Goal: Find specific page/section: Find specific page/section

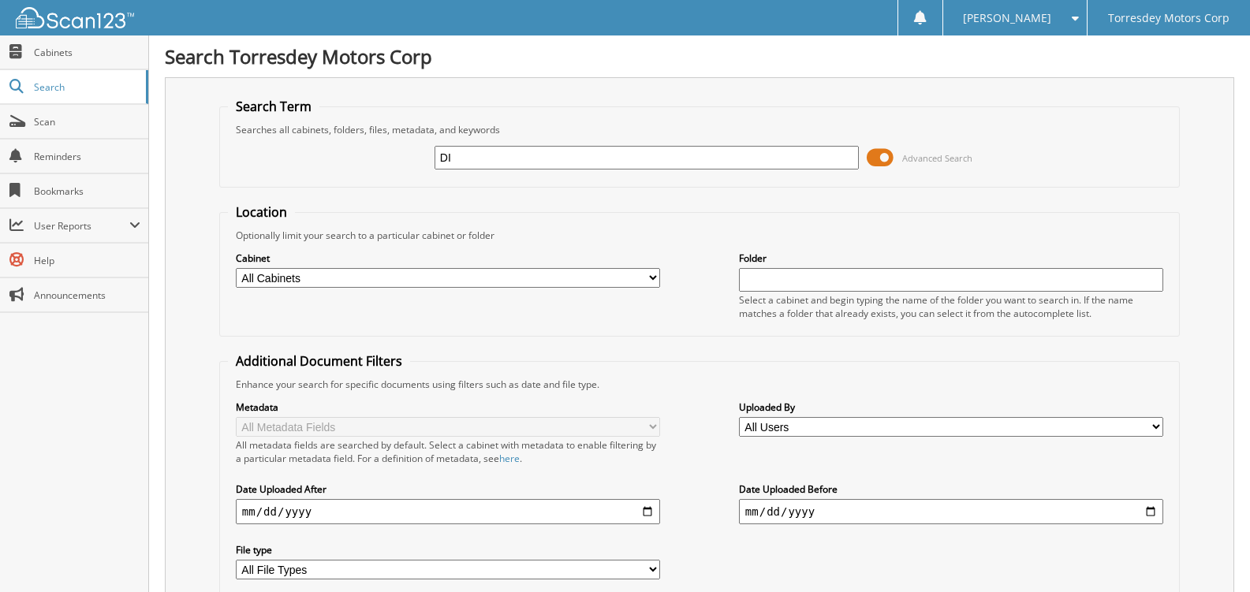
type input "D"
type input "POE TOYOTA"
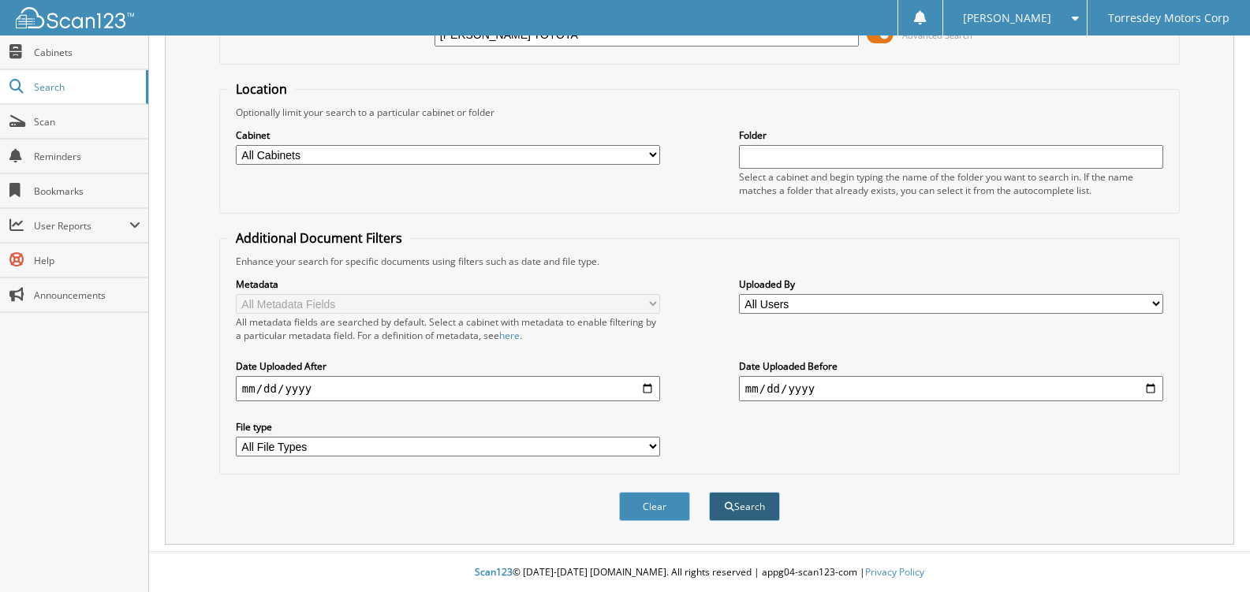
click at [745, 511] on button "Search" at bounding box center [744, 506] width 71 height 29
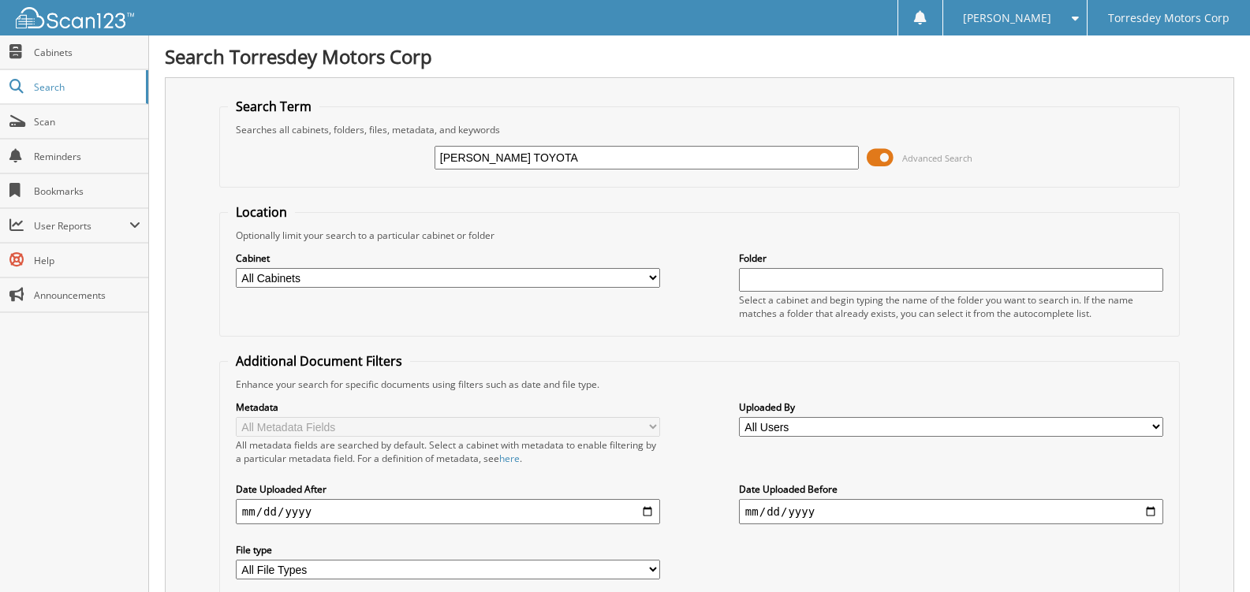
scroll to position [400, 0]
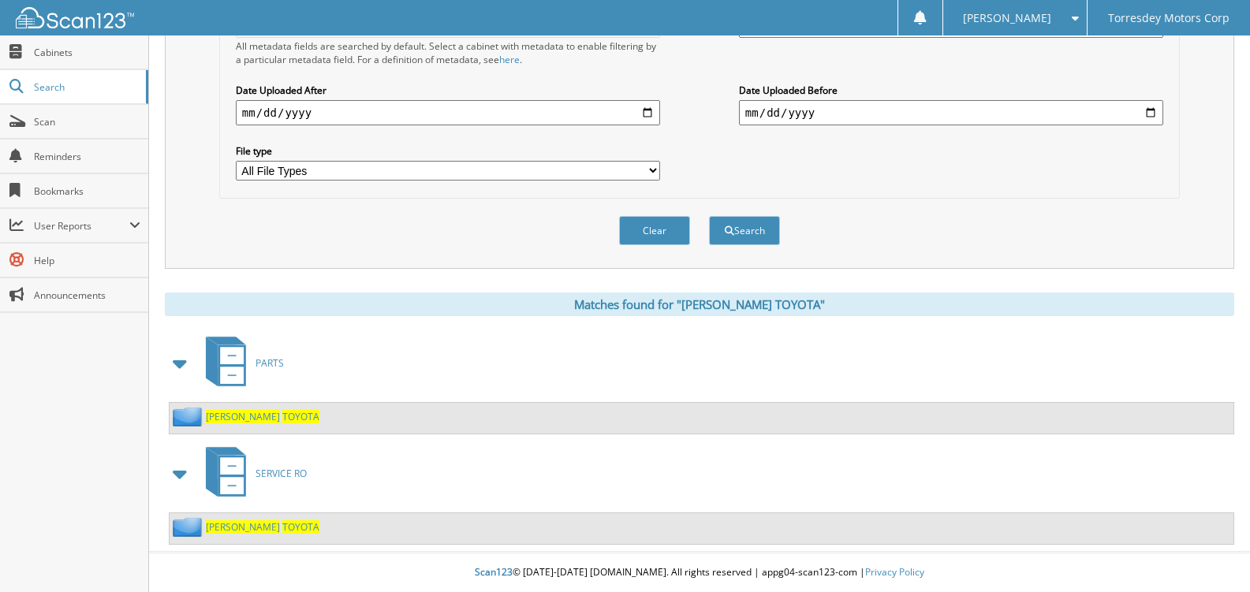
click at [227, 364] on icon at bounding box center [232, 355] width 24 height 17
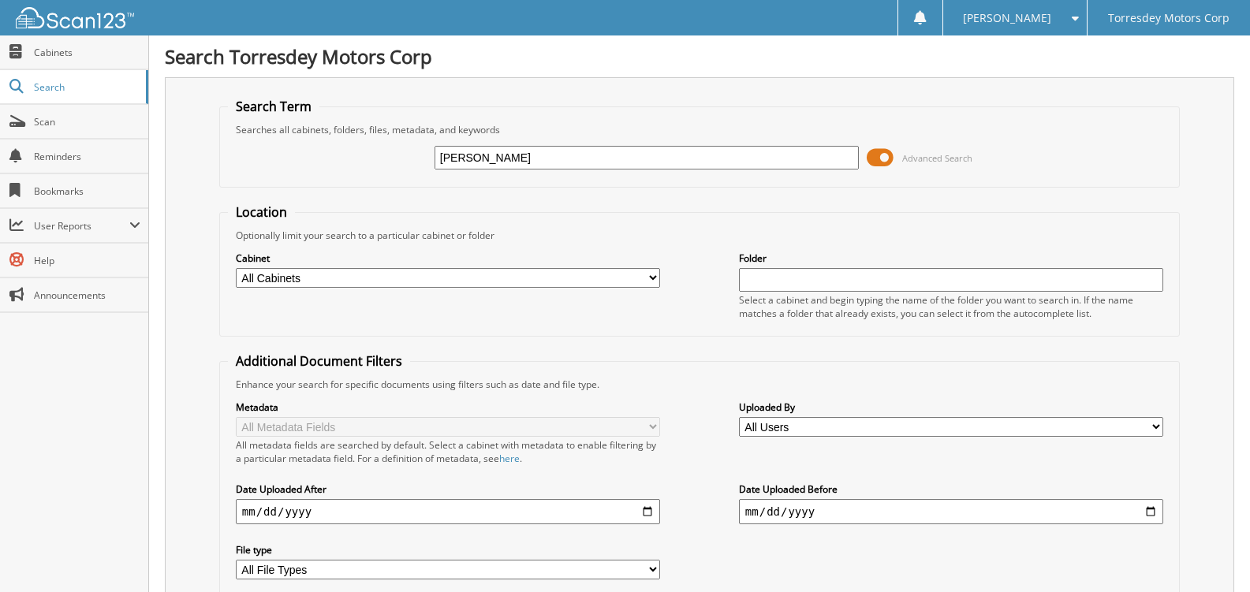
type input "[PERSON_NAME] TOYOTA"
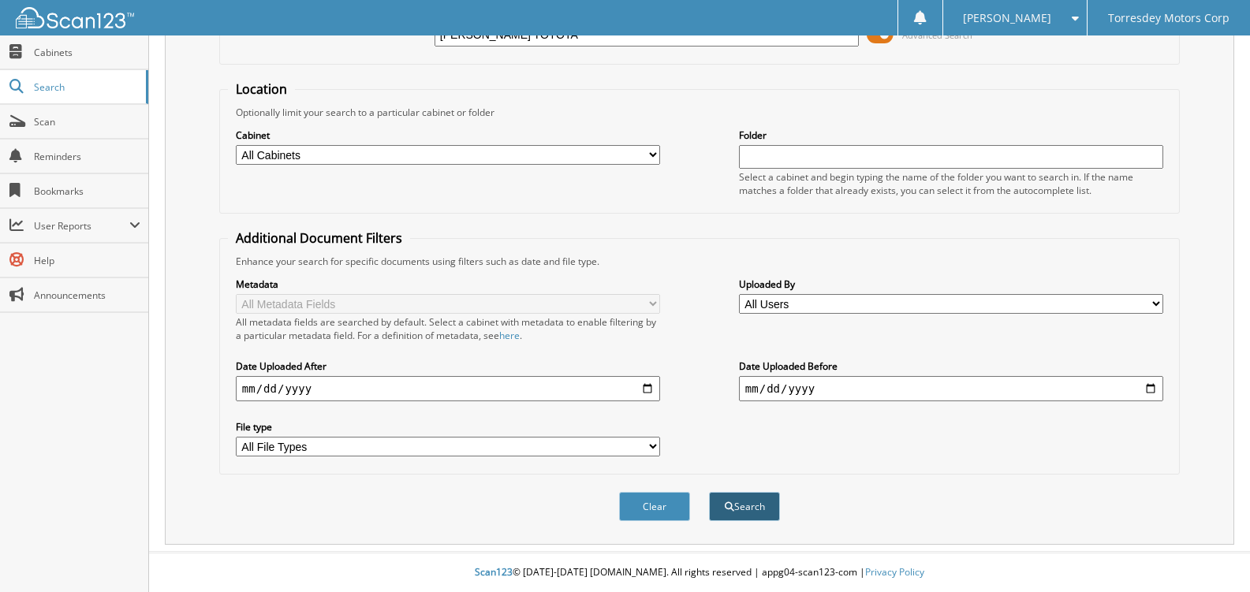
click at [739, 508] on button "Search" at bounding box center [744, 506] width 71 height 29
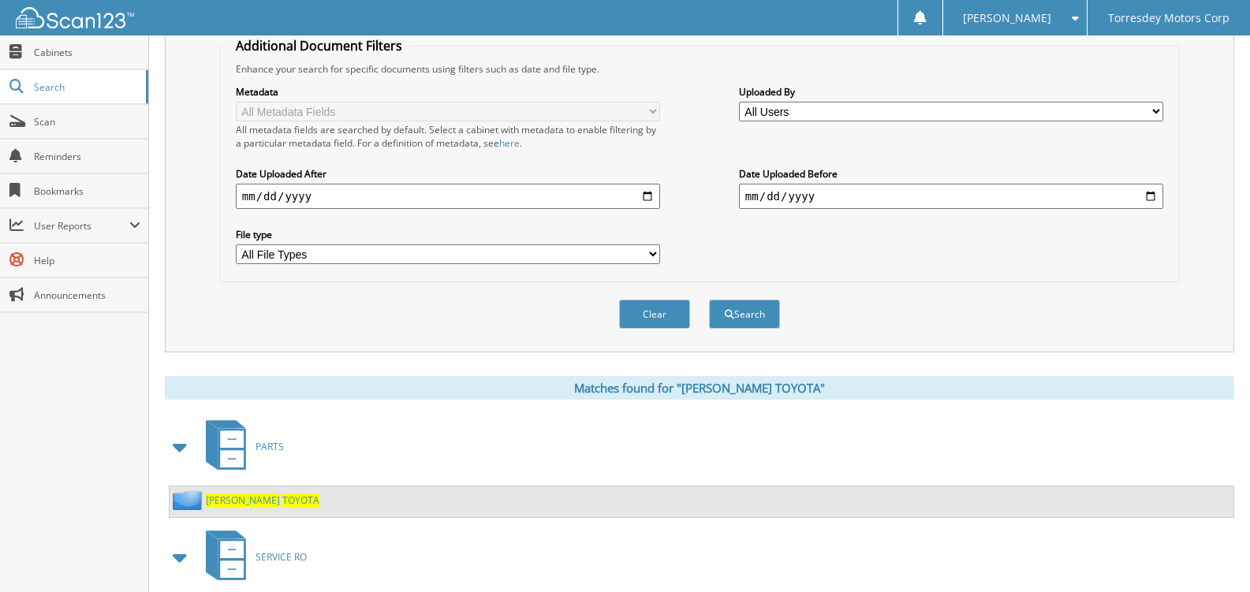
scroll to position [400, 0]
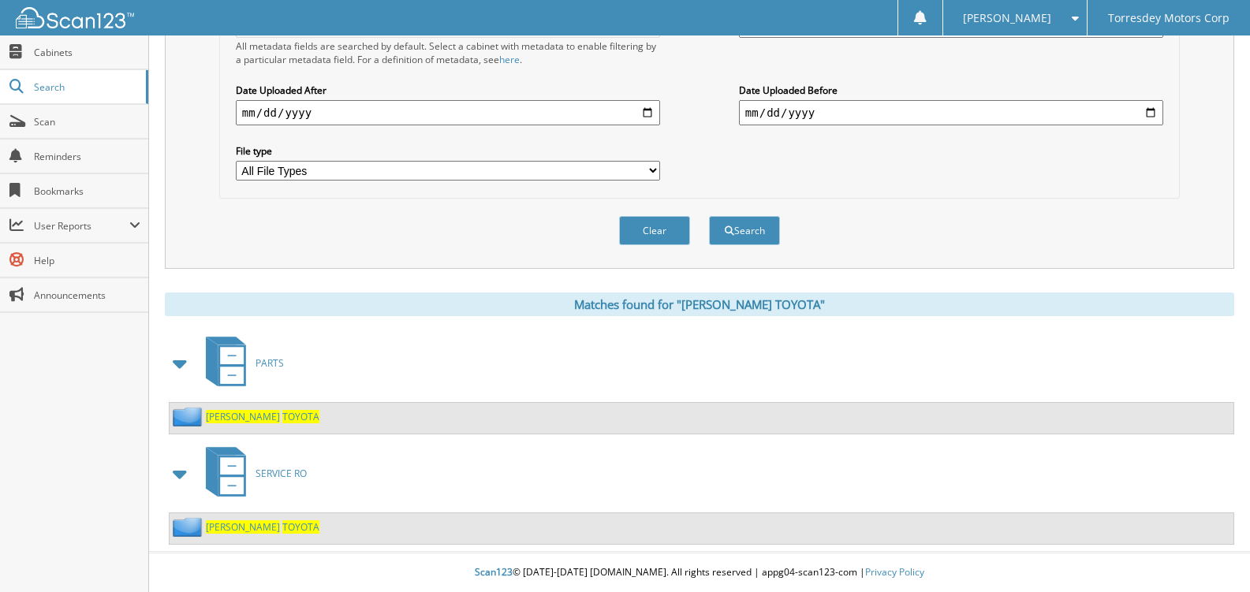
click at [192, 420] on img at bounding box center [189, 417] width 33 height 20
click at [282, 415] on span "TOYOTA" at bounding box center [300, 416] width 37 height 13
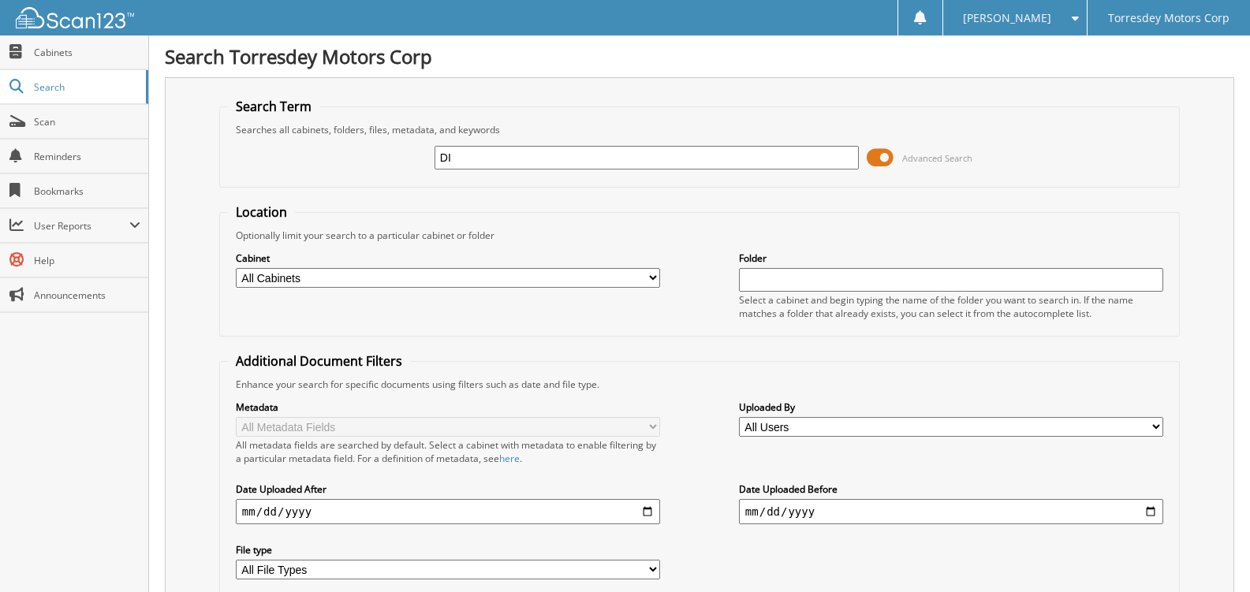
type input "D"
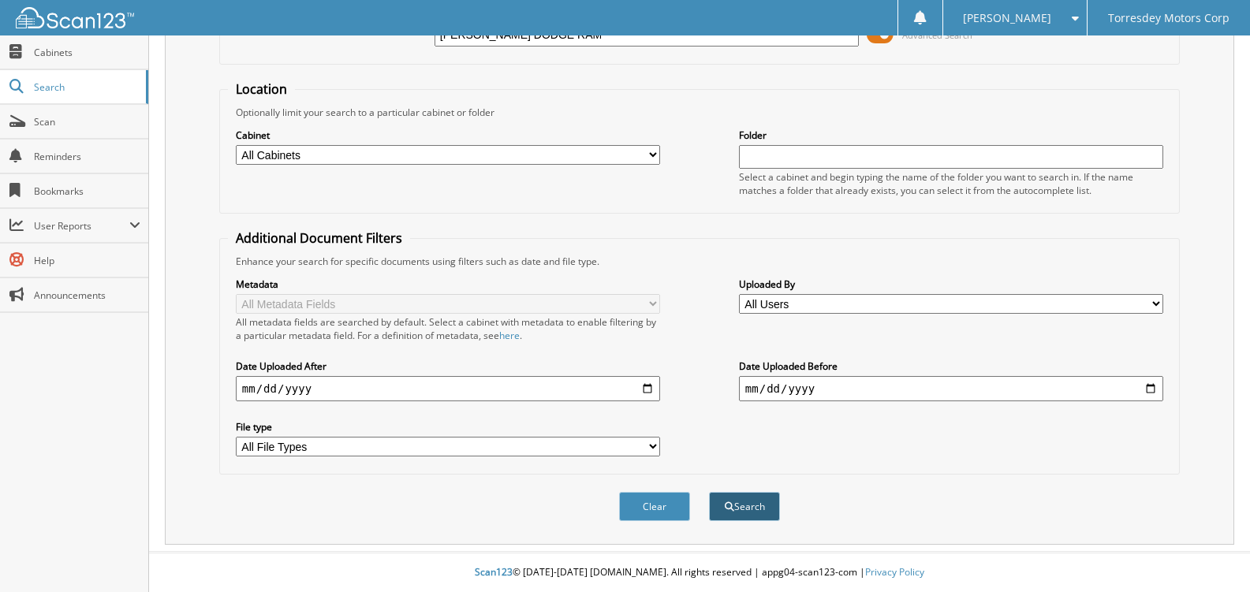
type input "DICK POE DODGE RAM"
click at [729, 508] on span "submit" at bounding box center [729, 506] width 9 height 9
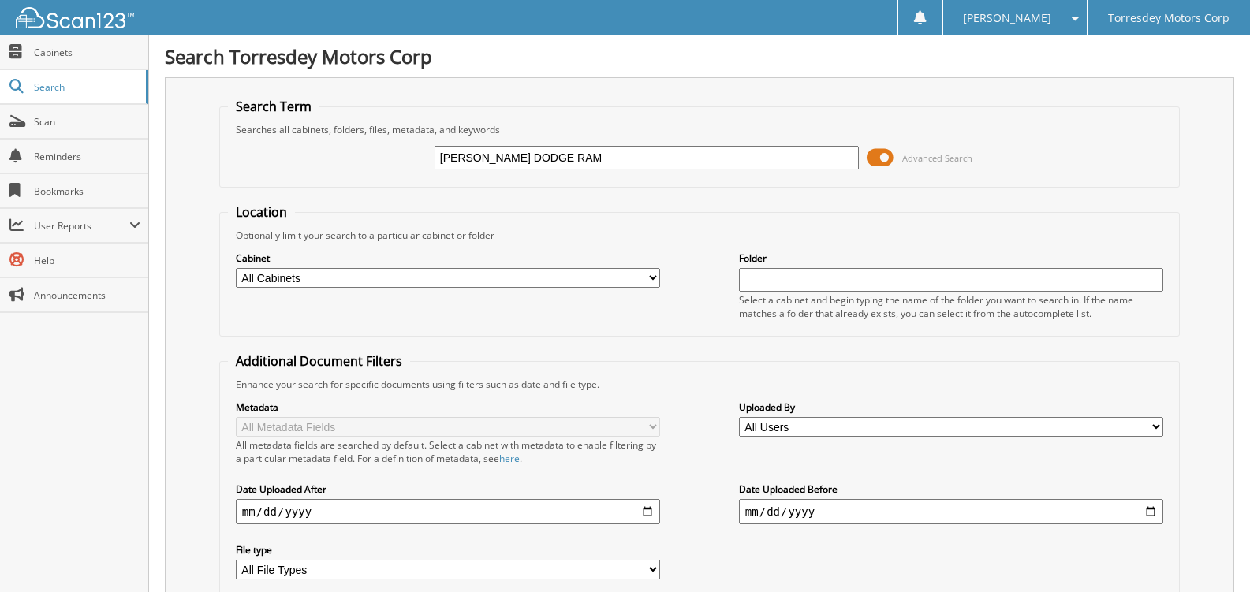
scroll to position [440, 0]
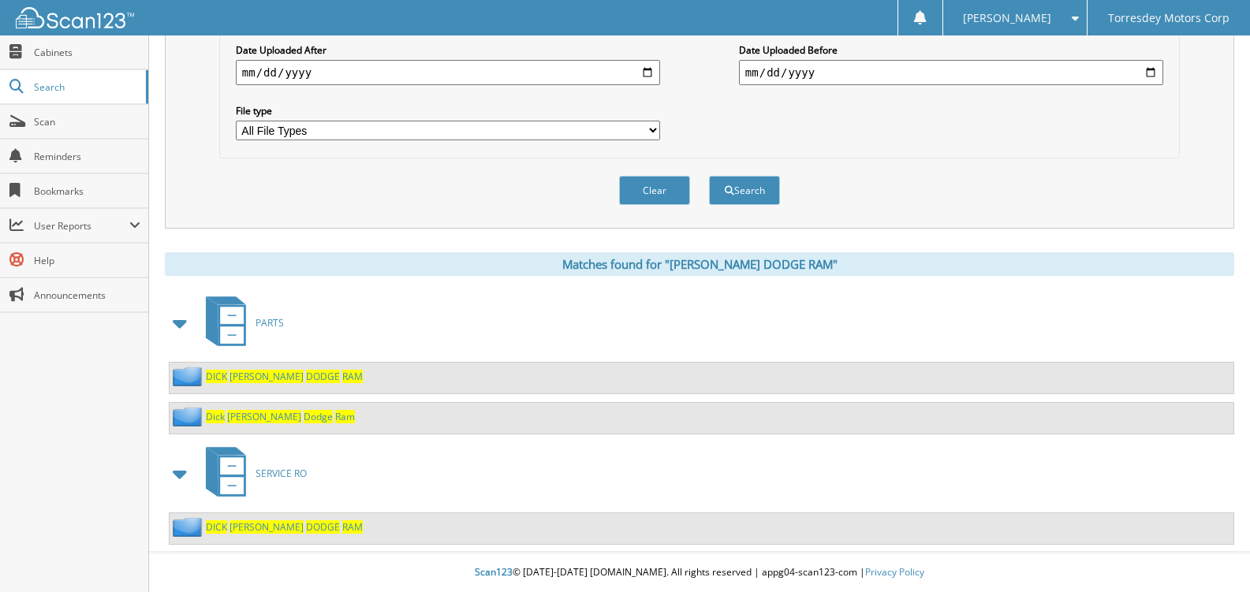
click at [231, 378] on span "[PERSON_NAME]" at bounding box center [267, 376] width 74 height 13
